Goal: Find specific page/section: Find specific page/section

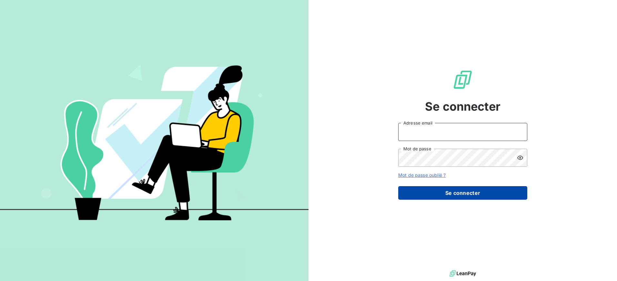
type input "[EMAIL_ADDRESS][DOMAIN_NAME]"
click at [477, 196] on button "Se connecter" at bounding box center [462, 193] width 129 height 14
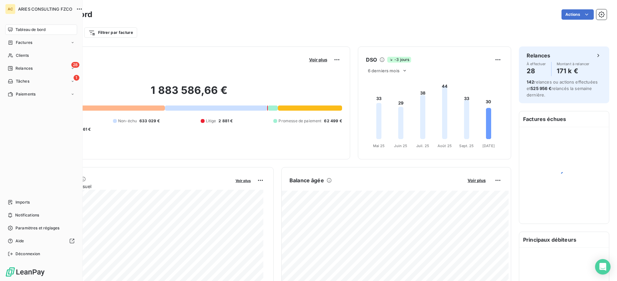
click at [17, 55] on span "Clients" at bounding box center [22, 56] width 13 height 6
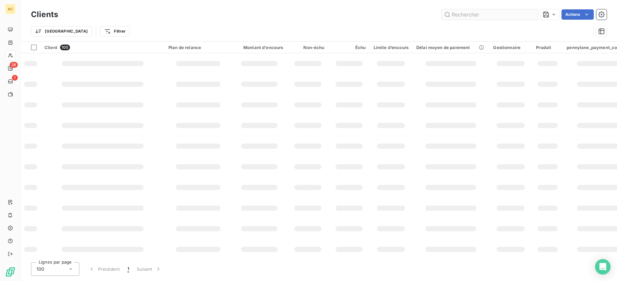
click at [516, 10] on input "text" at bounding box center [489, 14] width 97 height 10
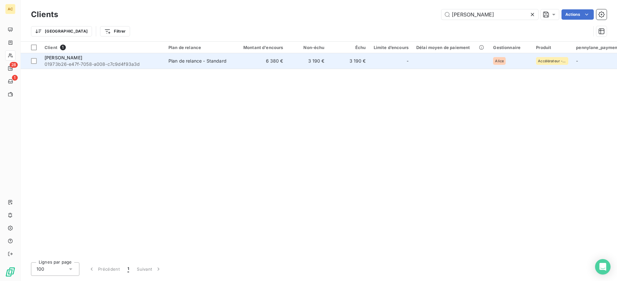
type input "[PERSON_NAME]"
click at [136, 62] on span "01973b26-e47f-7058-a008-c7c9d4f93a3d" at bounding box center [103, 64] width 116 height 6
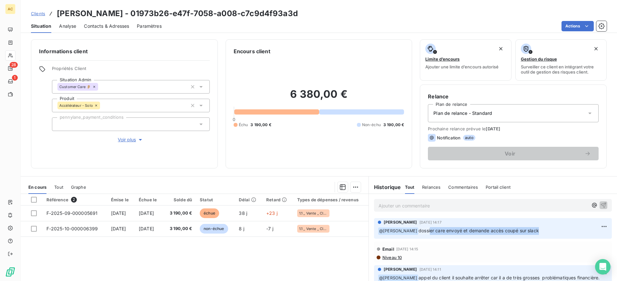
drag, startPoint x: 415, startPoint y: 232, endPoint x: 559, endPoint y: 232, distance: 143.2
click at [559, 232] on p "﻿ @ [PERSON_NAME] dossier care envoyé et demande accès coupé sur slack" at bounding box center [493, 231] width 230 height 8
